Goal: Transaction & Acquisition: Subscribe to service/newsletter

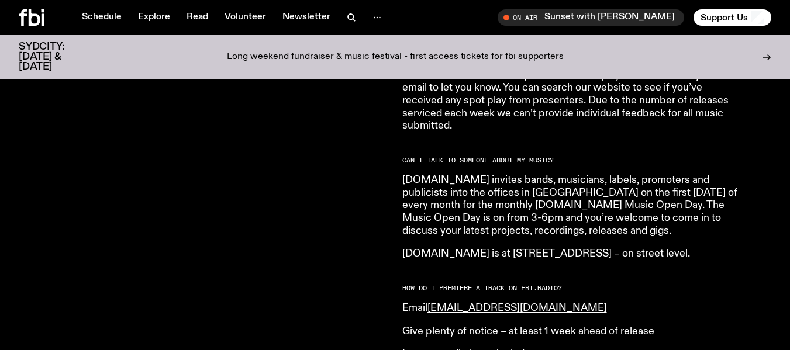
scroll to position [1066, 0]
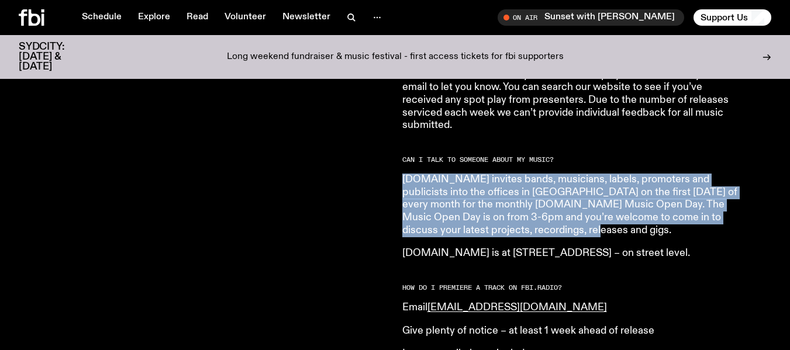
drag, startPoint x: 758, startPoint y: 223, endPoint x: 724, endPoint y: 141, distance: 88.6
click at [646, 183] on p "fbi.radio invites bands, musicians, labels, promoters and publicists into the o…" at bounding box center [570, 205] width 337 height 63
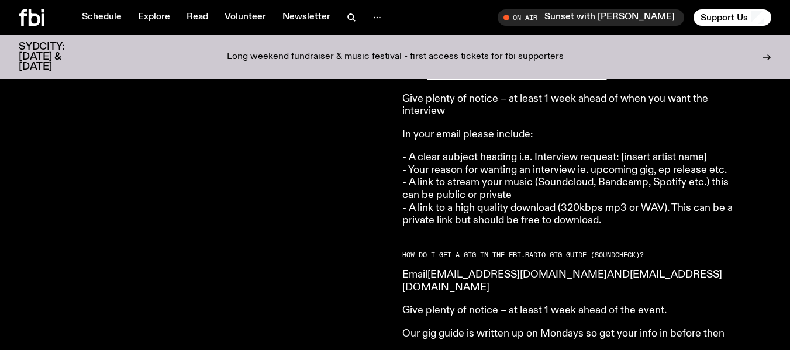
scroll to position [1484, 0]
drag, startPoint x: 719, startPoint y: 280, endPoint x: 379, endPoint y: 267, distance: 340.4
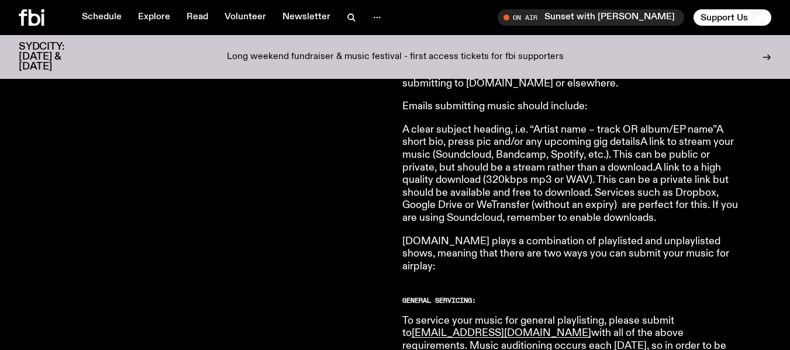
scroll to position [498, 0]
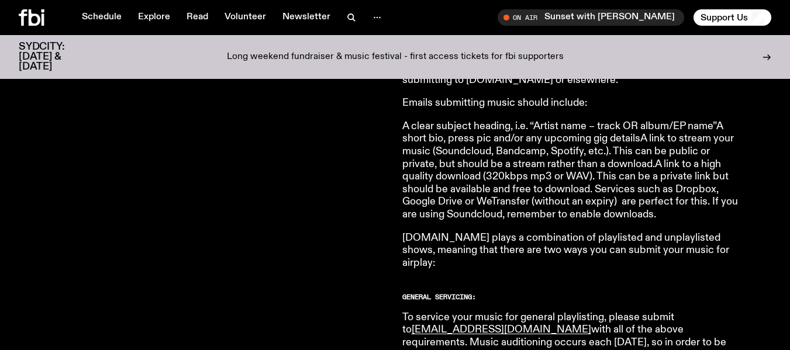
click at [535, 170] on p "A clear subject heading, i.e. “Artist name – track OR album/EP name”A short bio…" at bounding box center [570, 170] width 337 height 101
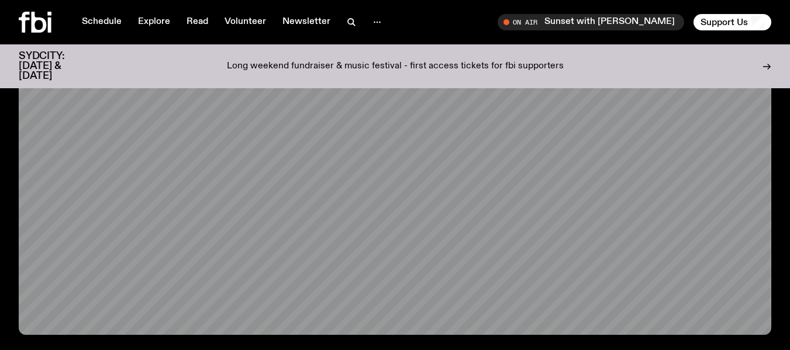
scroll to position [0, 0]
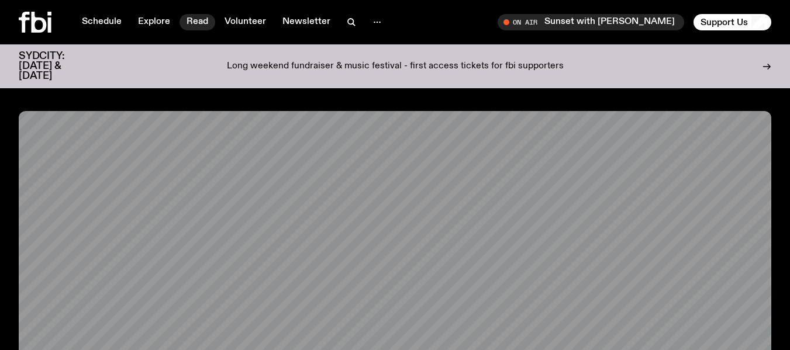
click at [195, 20] on link "Read" at bounding box center [197, 22] width 36 height 16
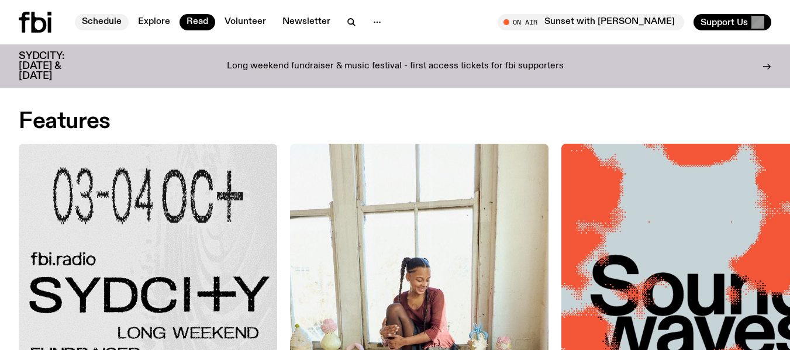
click at [108, 17] on link "Schedule" at bounding box center [102, 22] width 54 height 16
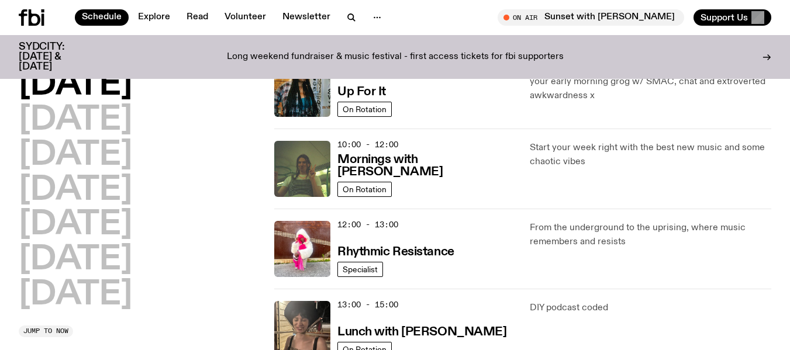
scroll to position [40, 0]
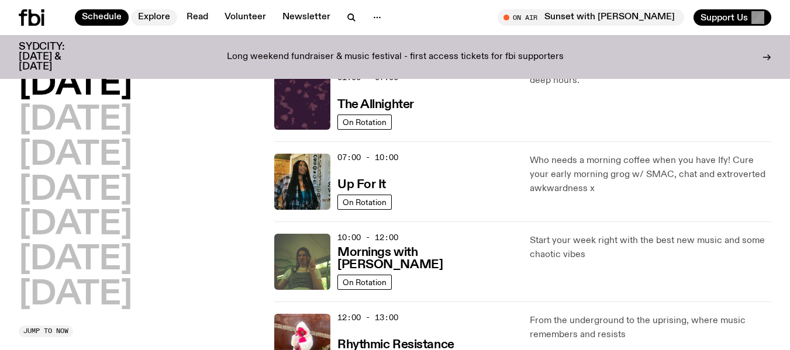
click at [151, 19] on link "Explore" at bounding box center [154, 17] width 46 height 16
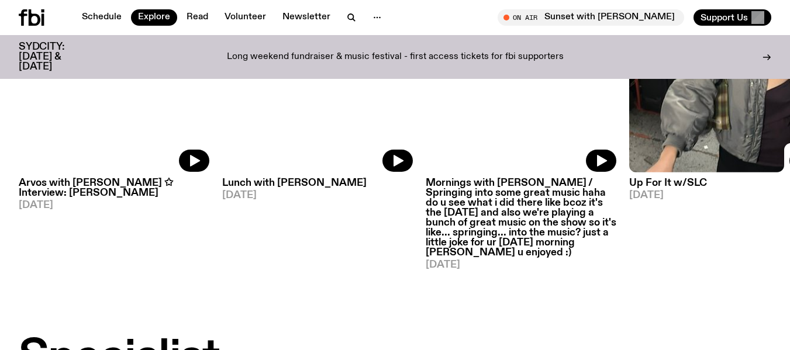
scroll to position [641, 0]
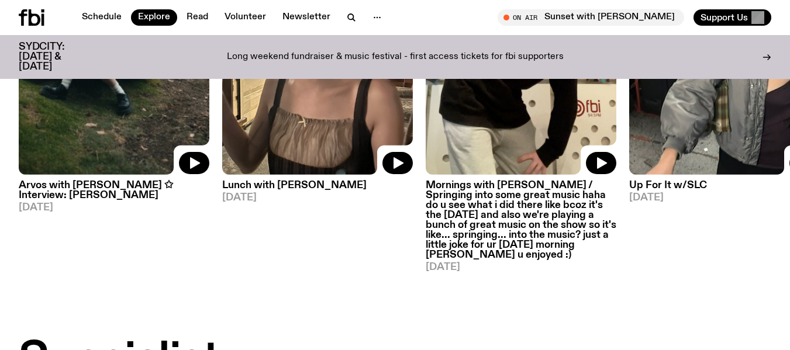
click at [675, 147] on img at bounding box center [724, 48] width 191 height 254
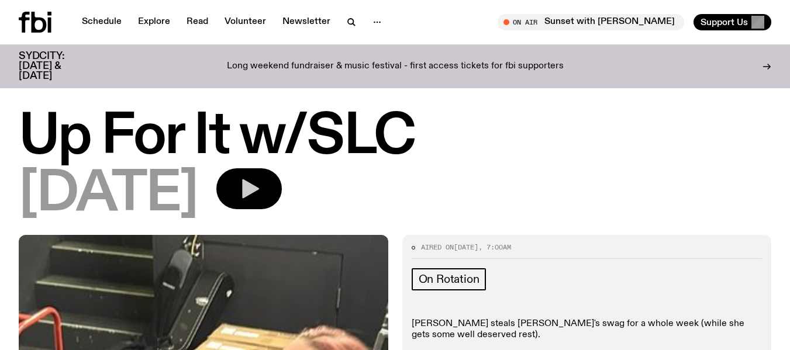
click at [259, 191] on icon "button" at bounding box center [250, 188] width 17 height 19
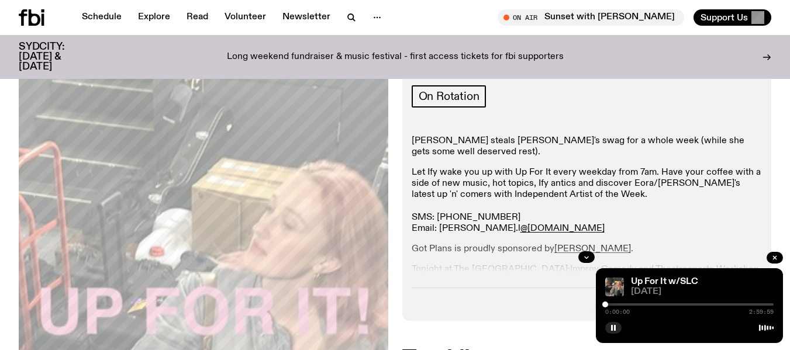
scroll to position [209, 0]
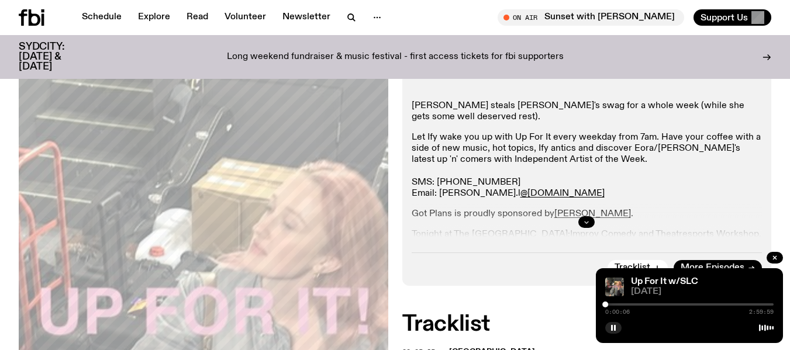
click at [587, 219] on icon "button" at bounding box center [586, 222] width 7 height 7
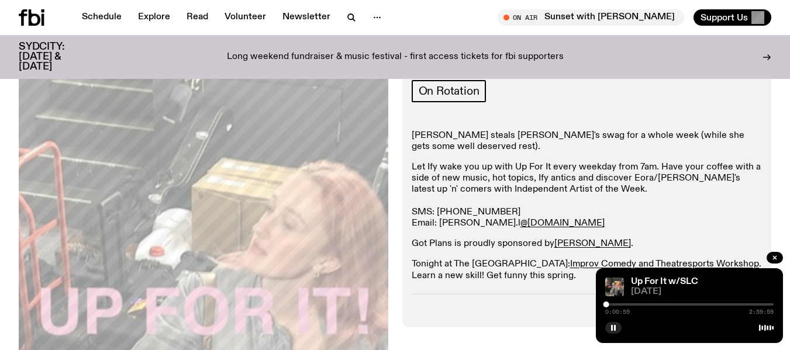
scroll to position [0, 0]
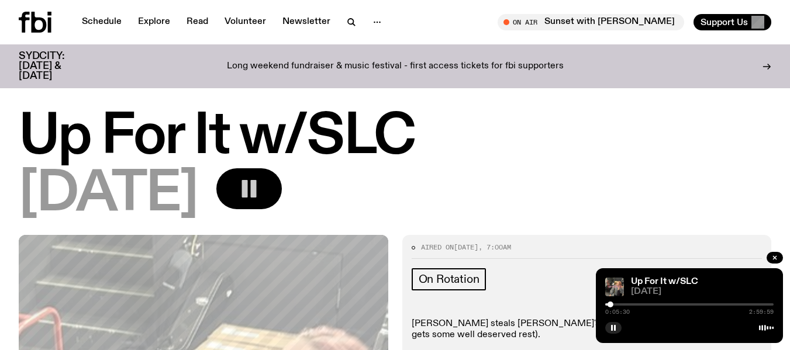
click at [248, 181] on rect "button" at bounding box center [245, 189] width 6 height 18
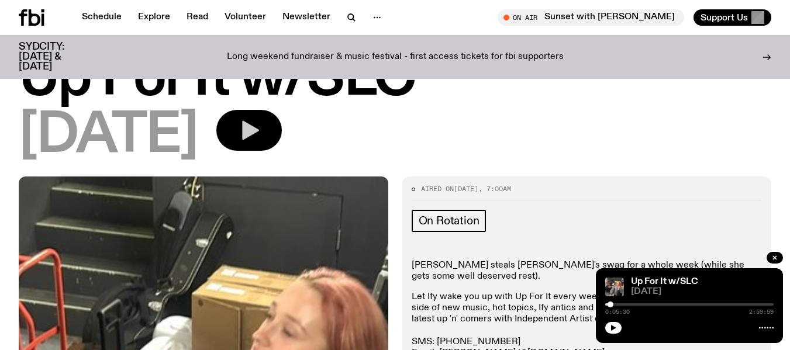
scroll to position [68, 0]
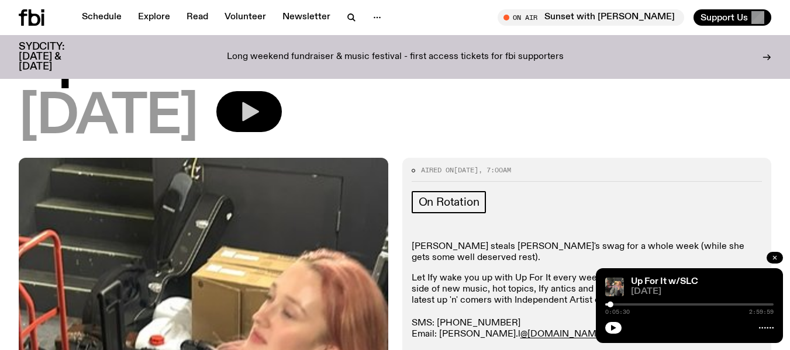
click at [777, 256] on icon "button" at bounding box center [774, 257] width 7 height 7
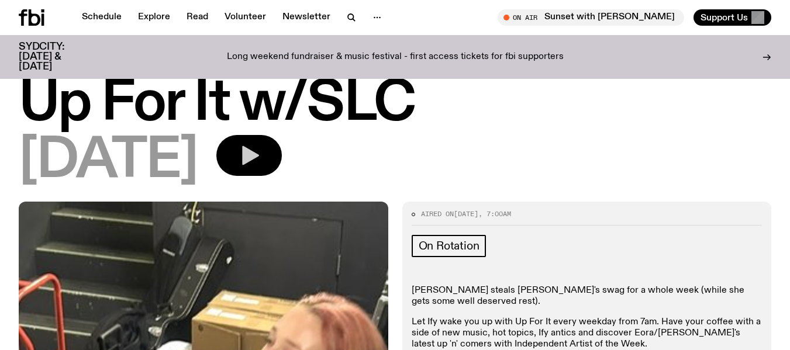
scroll to position [23, 0]
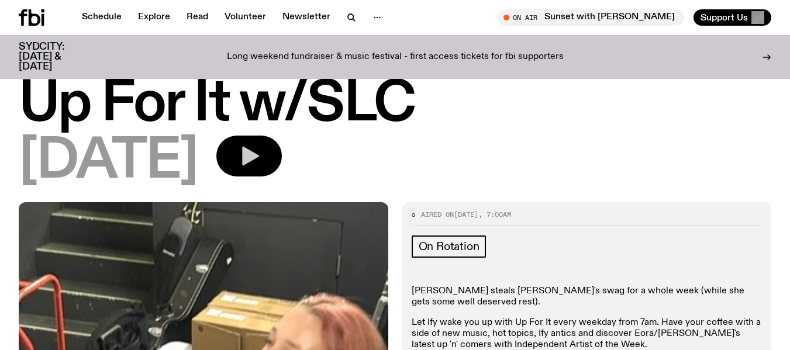
click at [117, 89] on h1 "Up For It w/SLC" at bounding box center [395, 104] width 752 height 53
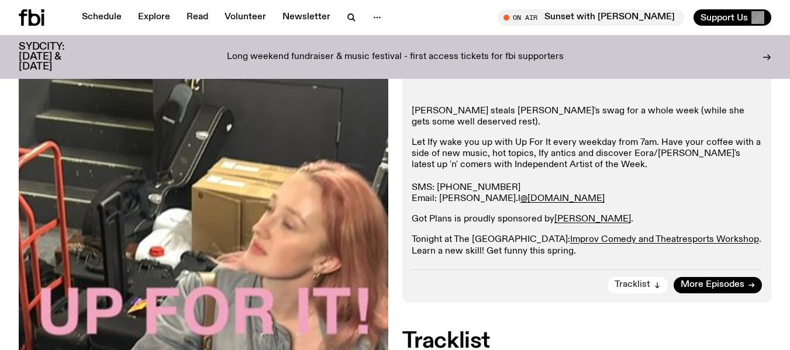
scroll to position [203, 0]
click at [713, 281] on span "More Episodes" at bounding box center [712, 285] width 64 height 9
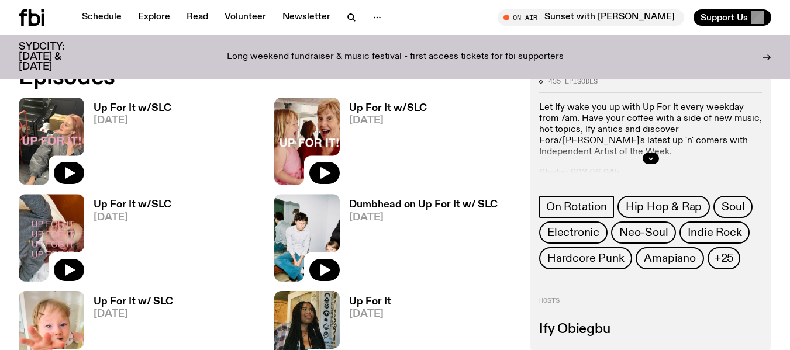
scroll to position [540, 0]
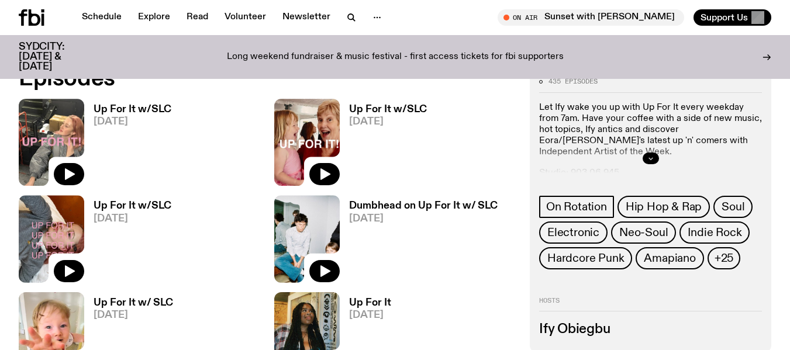
click at [648, 162] on button "button" at bounding box center [650, 159] width 16 height 12
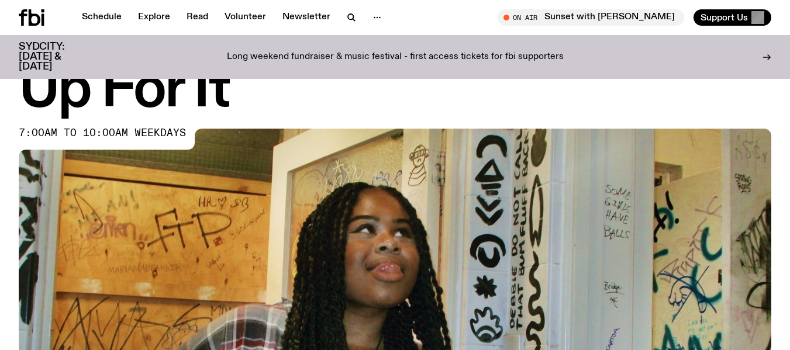
scroll to position [38, 0]
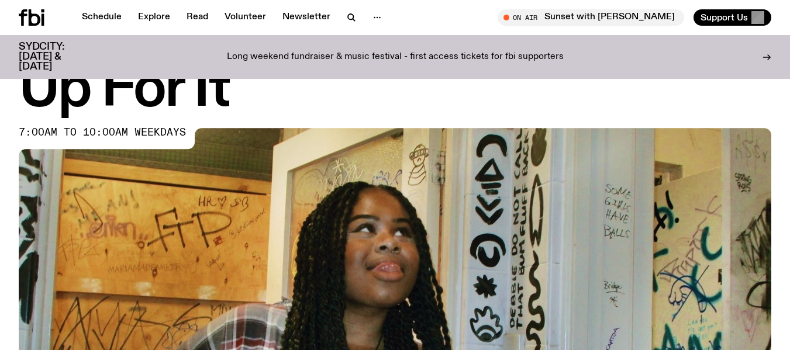
click at [479, 52] on p "Long weekend fundraiser & music festival - first access tickets for fbi support…" at bounding box center [395, 57] width 337 height 11
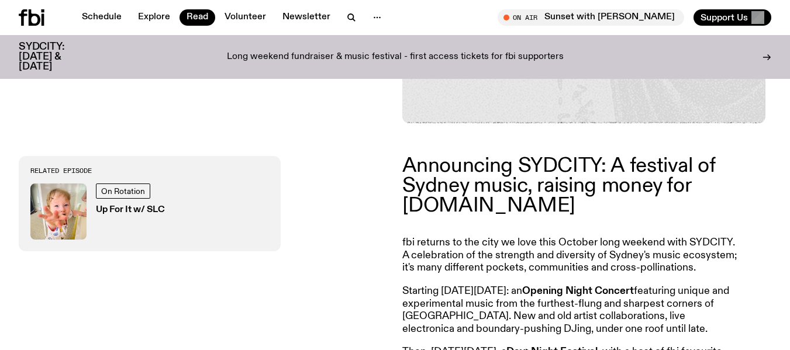
scroll to position [344, 0]
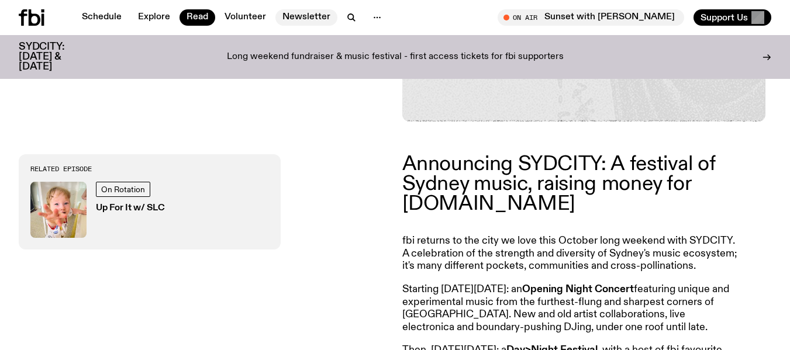
click at [303, 21] on link "Newsletter" at bounding box center [306, 17] width 62 height 16
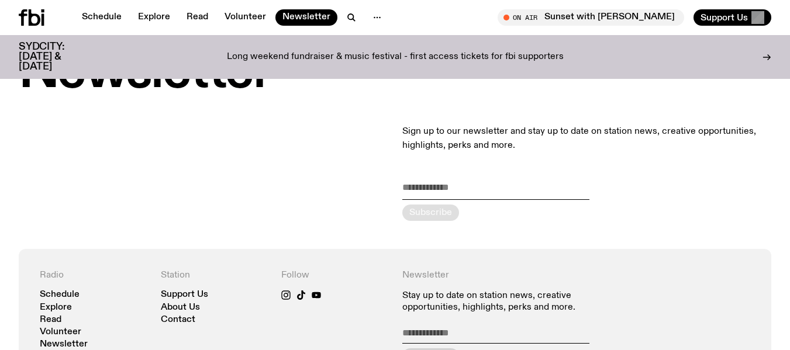
scroll to position [55, 0]
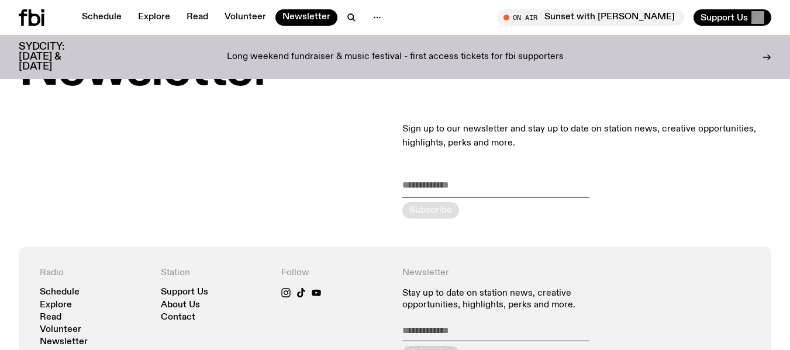
click at [431, 177] on div "Sign up to our newsletter and stay up to date on station news, creative opportu…" at bounding box center [586, 170] width 369 height 153
click at [426, 181] on input "email" at bounding box center [495, 187] width 187 height 19
type input "**********"
click at [418, 209] on div "submit" at bounding box center [430, 210] width 57 height 16
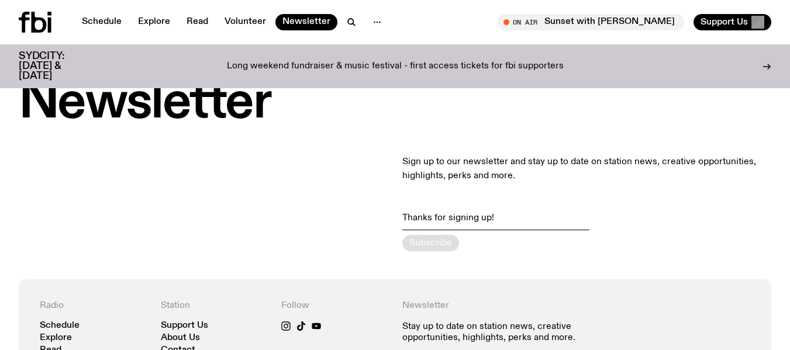
scroll to position [0, 0]
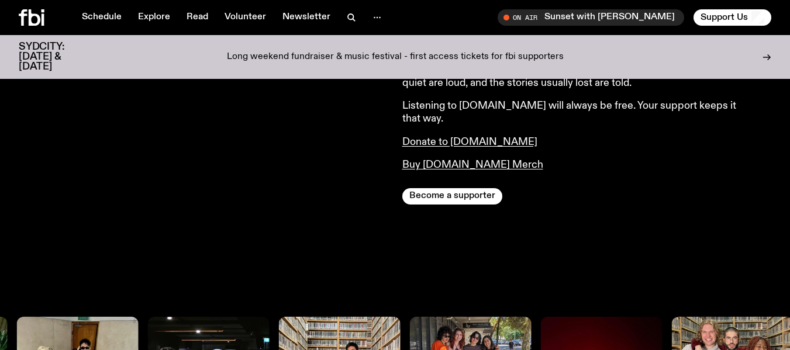
scroll to position [544, 0]
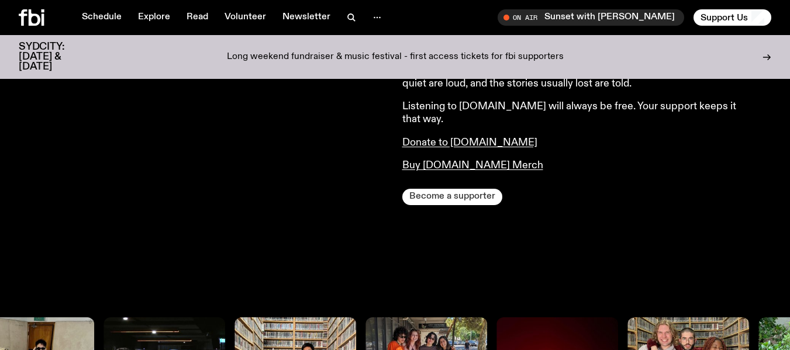
click at [462, 189] on button "Become a supporter" at bounding box center [452, 197] width 100 height 16
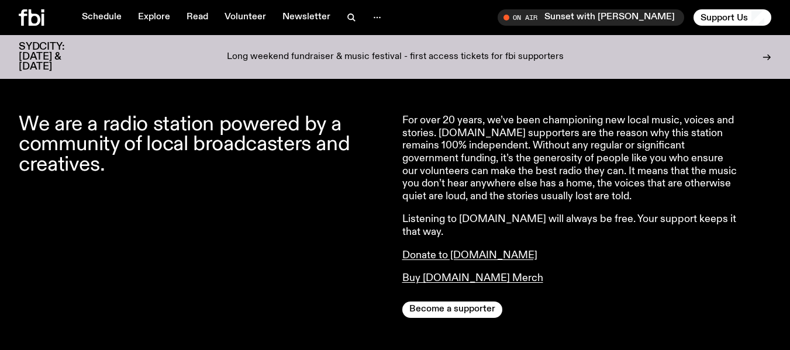
scroll to position [426, 0]
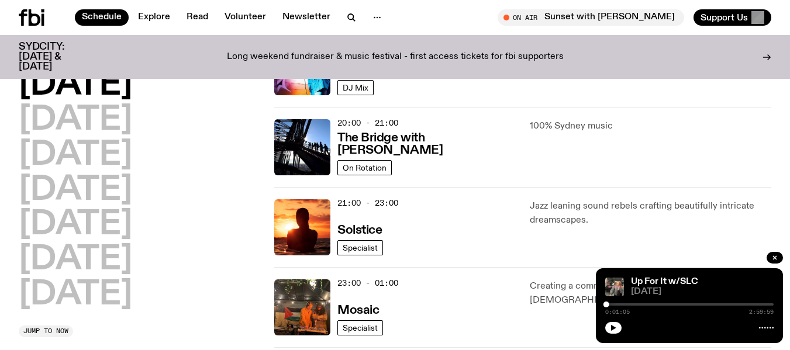
scroll to position [555, 0]
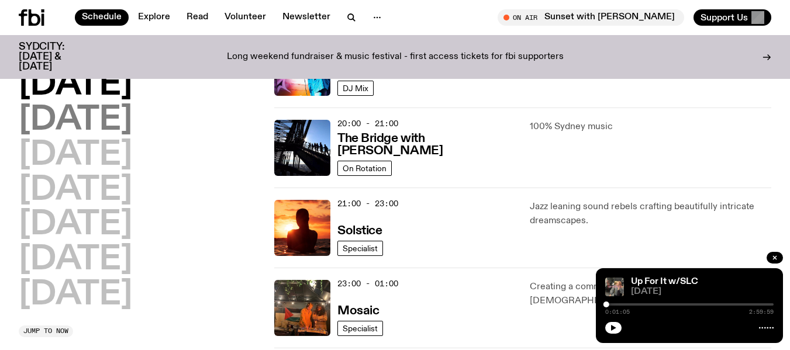
click at [95, 122] on h2 "[DATE]" at bounding box center [75, 120] width 113 height 33
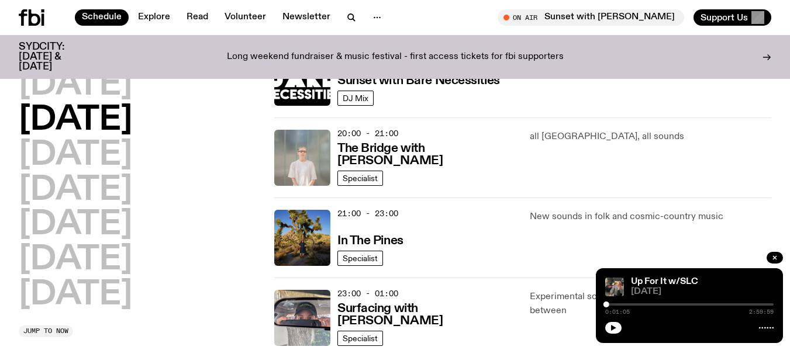
scroll to position [538, 0]
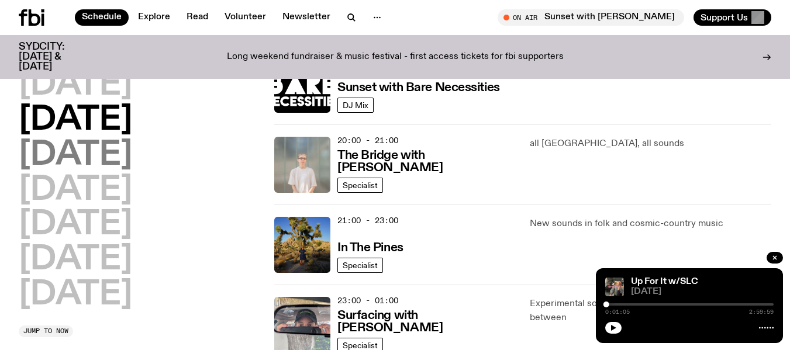
click at [132, 157] on h2 "[DATE]" at bounding box center [75, 155] width 113 height 33
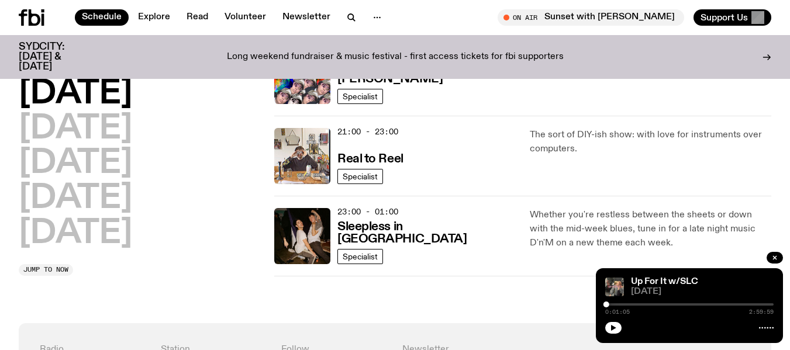
scroll to position [627, 0]
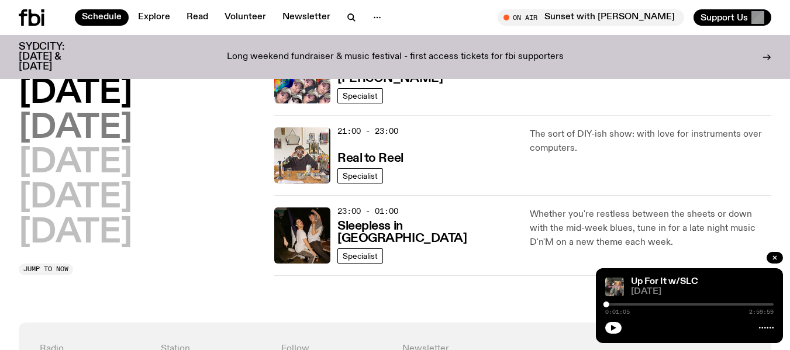
click at [132, 132] on h2 "Thursday" at bounding box center [75, 128] width 113 height 33
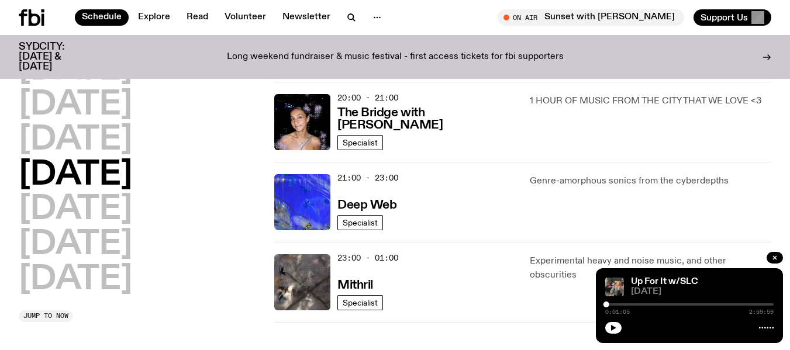
scroll to position [616, 0]
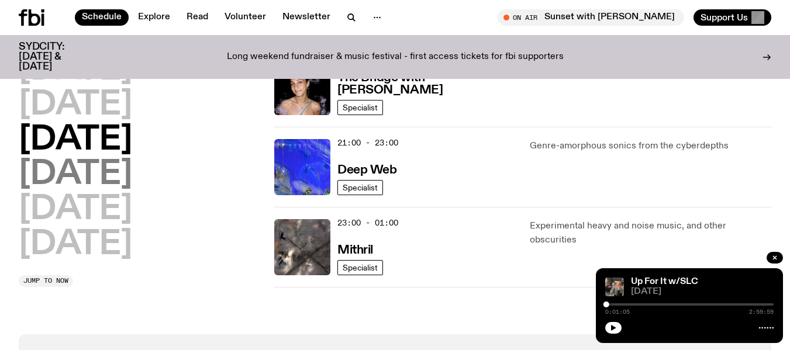
click at [91, 179] on h2 "Friday" at bounding box center [75, 175] width 113 height 33
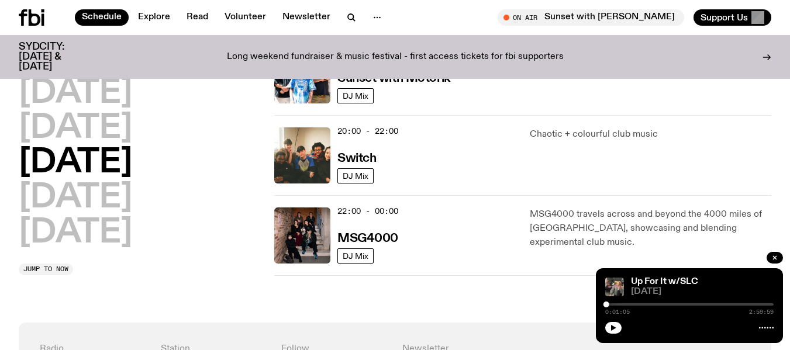
scroll to position [547, 0]
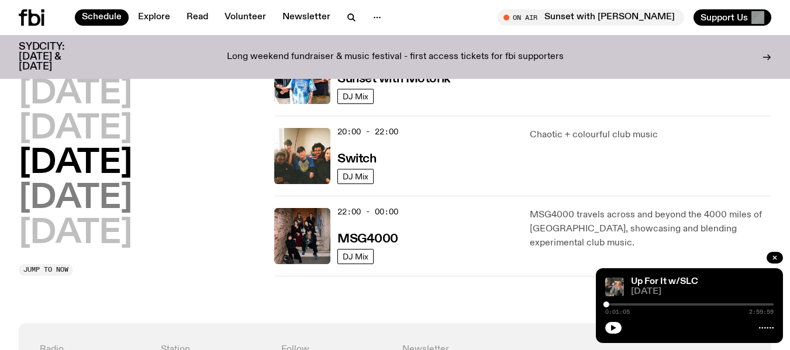
click at [103, 194] on h2 "Saturday" at bounding box center [75, 198] width 113 height 33
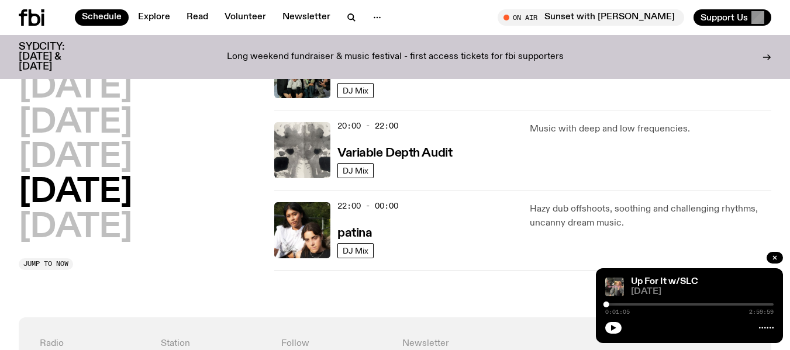
scroll to position [793, 0]
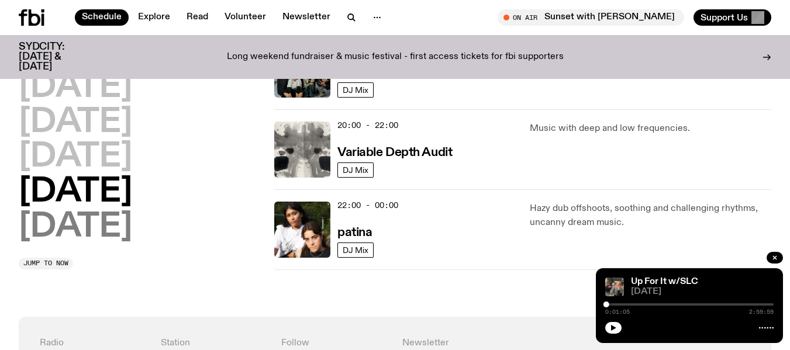
click at [117, 227] on h2 "Sunday" at bounding box center [75, 227] width 113 height 33
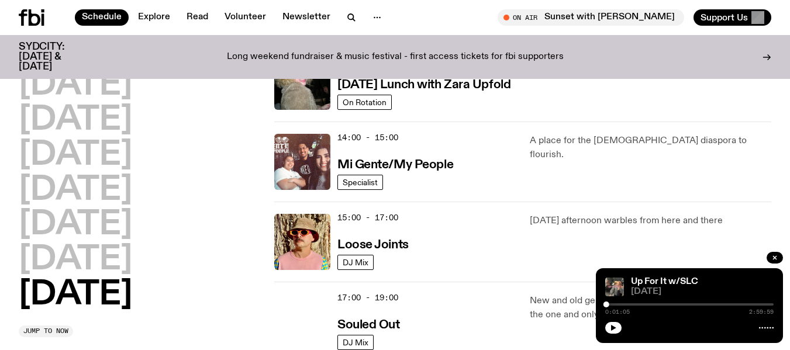
scroll to position [532, 0]
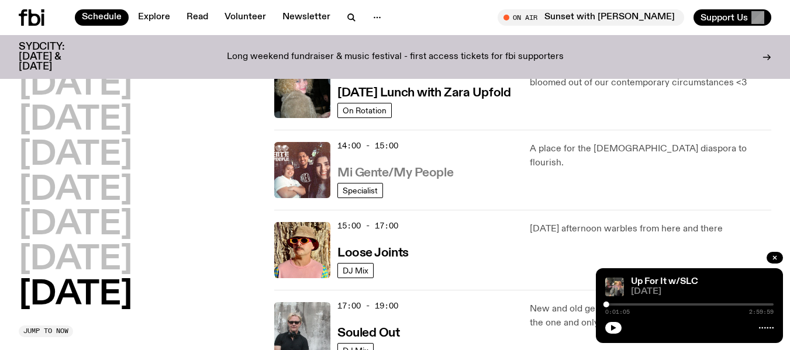
click at [447, 177] on h3 "Mi Gente/My People" at bounding box center [395, 173] width 116 height 12
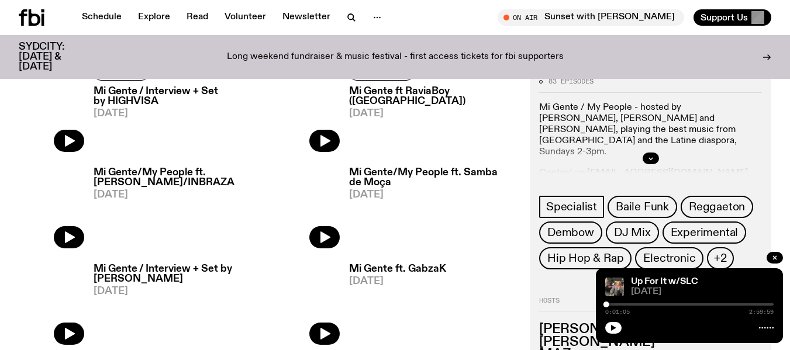
scroll to position [537, 0]
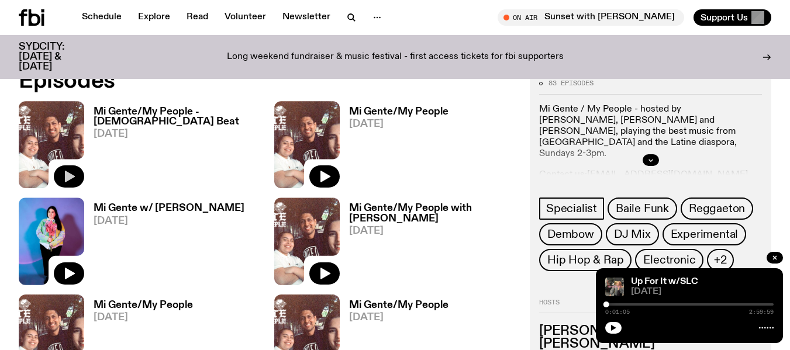
click at [76, 166] on button "button" at bounding box center [69, 176] width 30 height 22
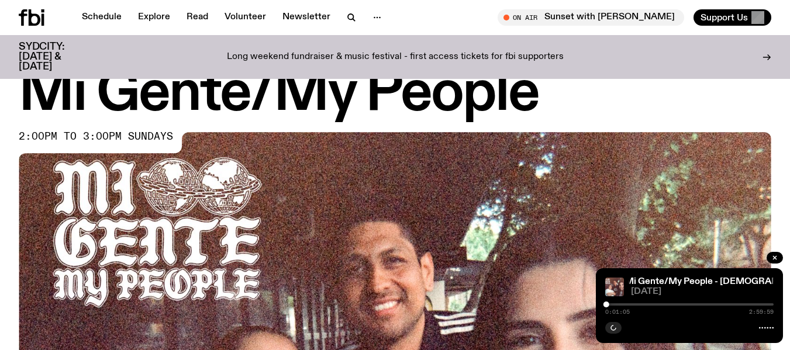
scroll to position [0, 0]
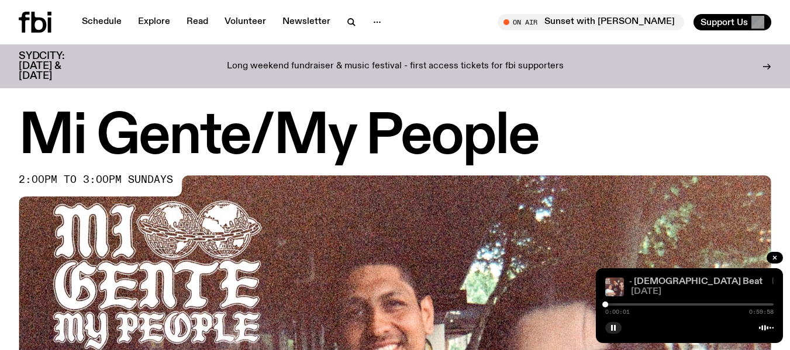
click at [689, 281] on link "Mi Gente/My People - Candombe Beat" at bounding box center [650, 281] width 223 height 9
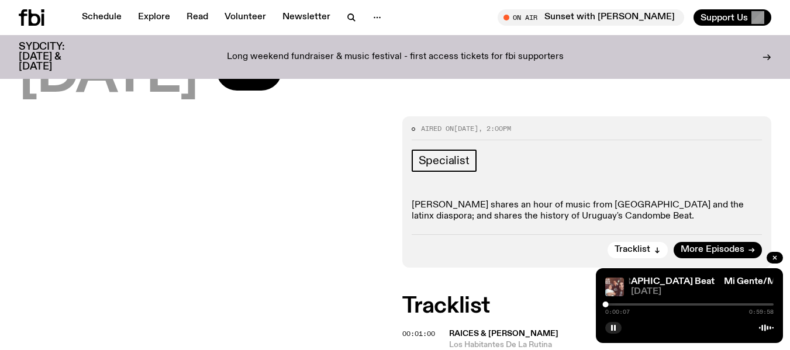
scroll to position [206, 0]
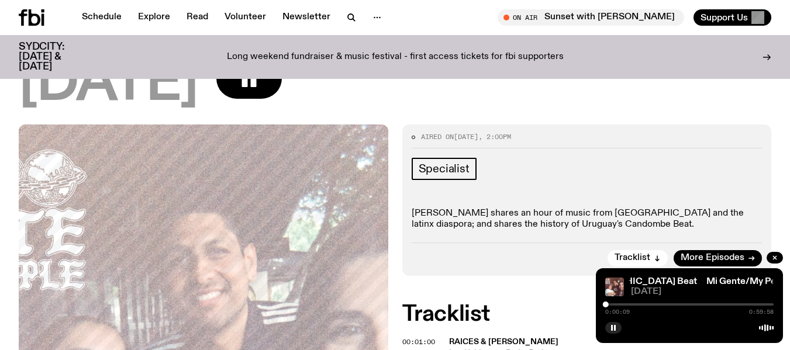
click at [612, 305] on div at bounding box center [689, 304] width 168 height 2
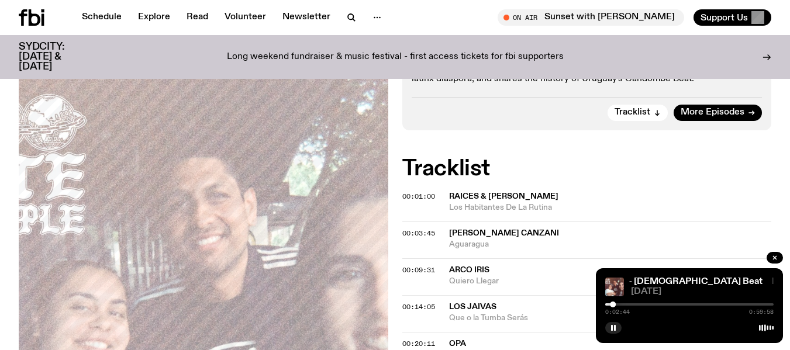
scroll to position [351, 0]
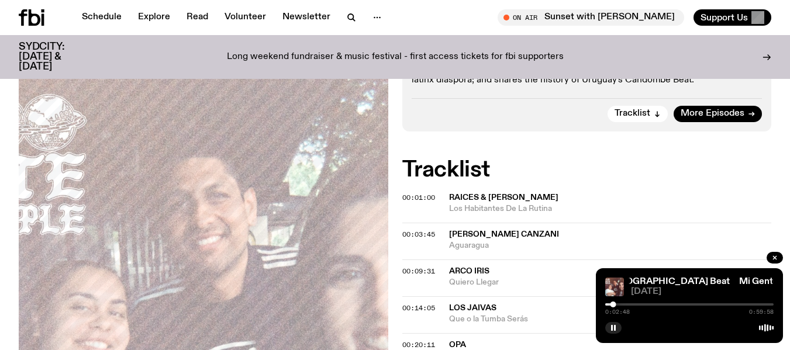
click at [478, 267] on span "Arco Iris" at bounding box center [469, 271] width 40 height 8
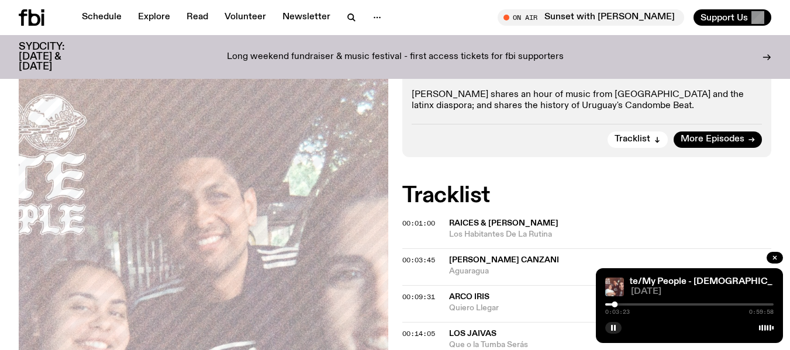
scroll to position [281, 0]
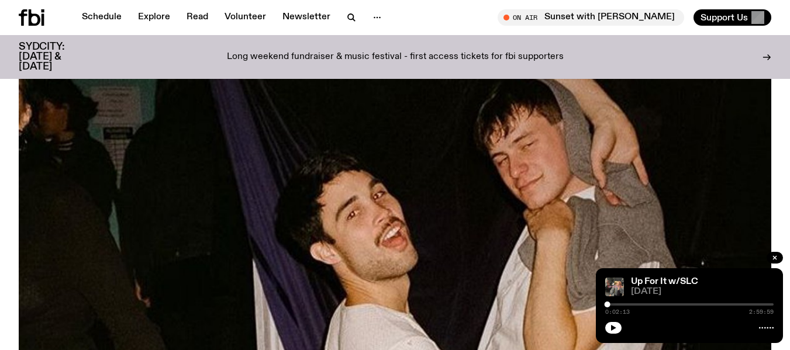
scroll to position [193, 0]
